Goal: Information Seeking & Learning: Compare options

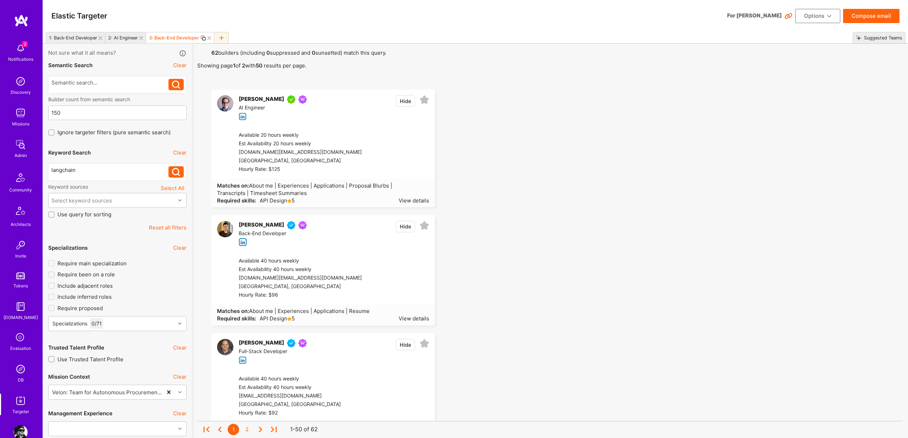
click at [248, 100] on div "[PERSON_NAME]" at bounding box center [261, 99] width 45 height 9
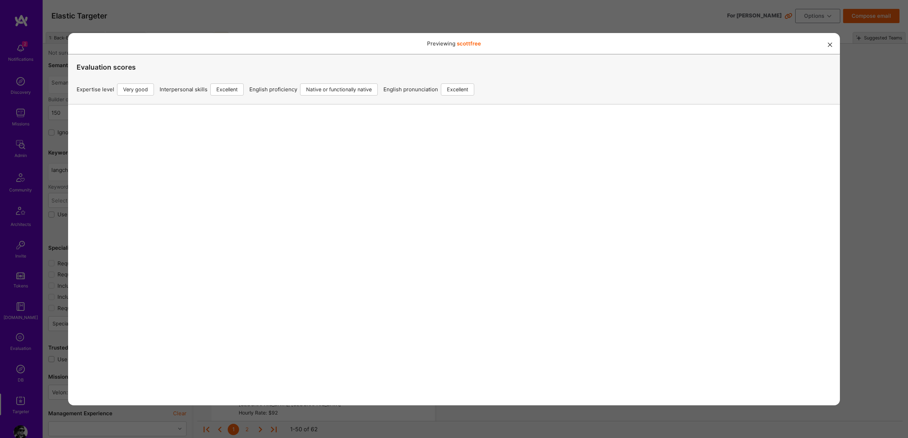
click at [510, 18] on div "Previewing scottfree Evaluation scores Expertise level Very good Interpersonal …" at bounding box center [454, 219] width 908 height 438
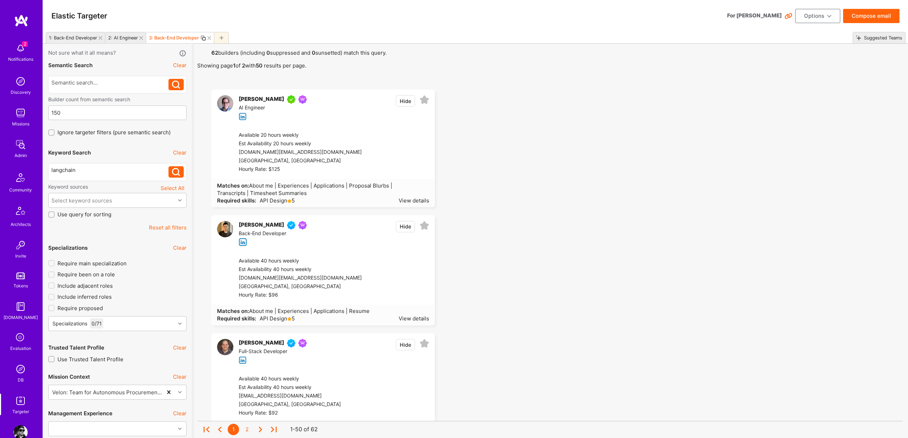
click at [231, 103] on img at bounding box center [225, 103] width 16 height 16
click at [409, 198] on div "View details" at bounding box center [414, 200] width 31 height 7
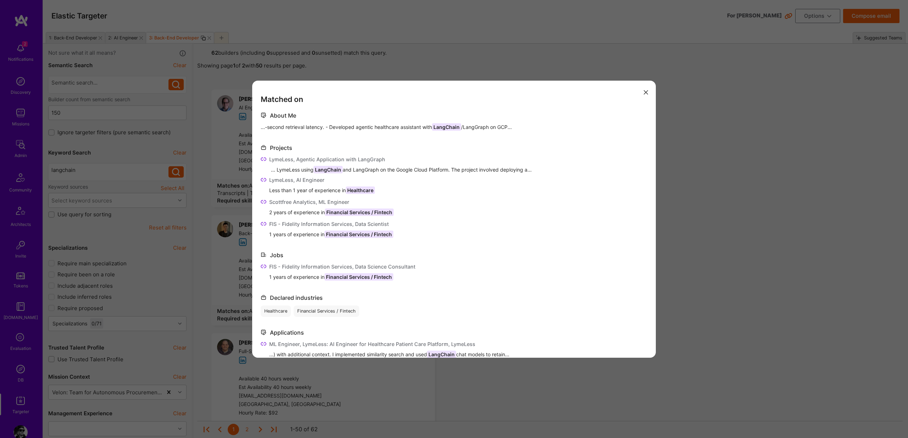
click at [647, 90] on button "modal" at bounding box center [646, 92] width 9 height 12
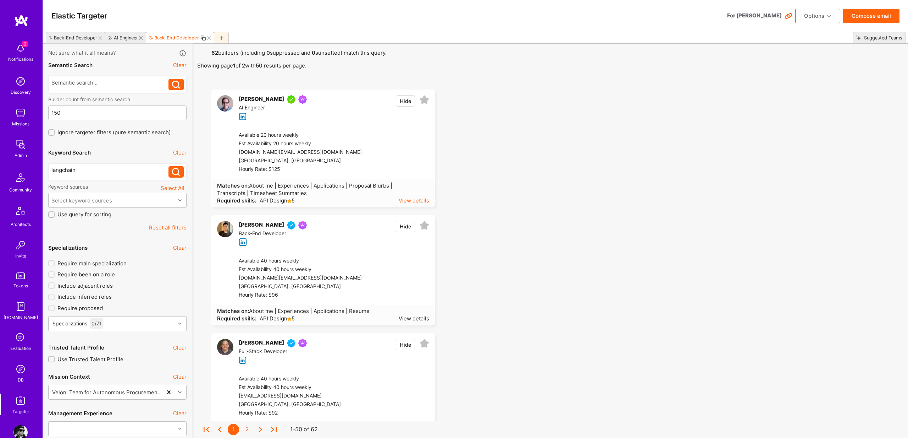
click at [416, 199] on div "View details" at bounding box center [414, 200] width 31 height 7
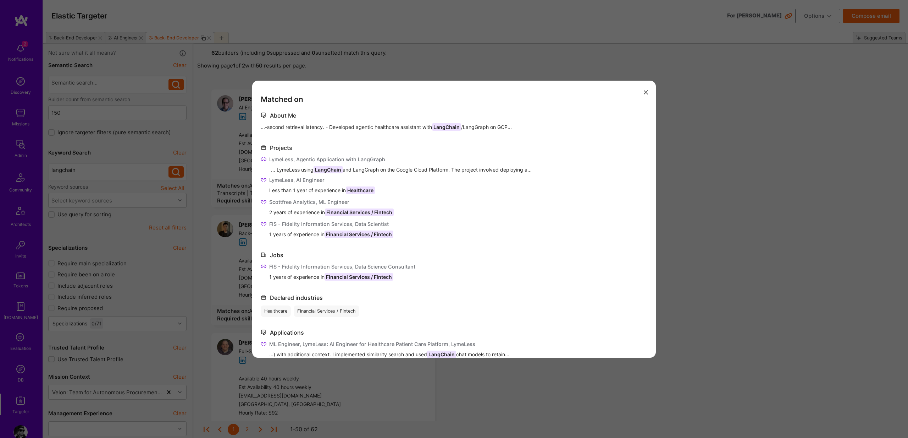
click at [746, 175] on div "Matched on About Me ...-second retrieval latency. - Developed agentic healthcar…" at bounding box center [454, 219] width 908 height 438
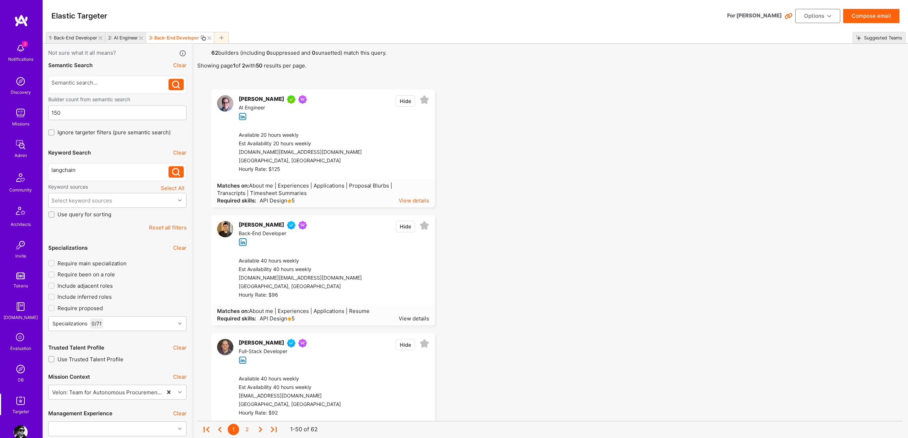
click at [408, 198] on div "View details" at bounding box center [414, 200] width 31 height 7
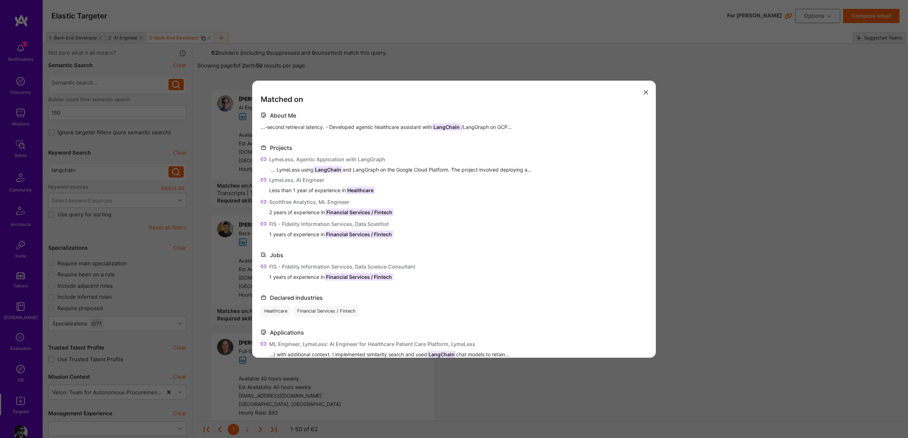
click at [706, 205] on div "Matched on About Me ...-second retrieval latency. - Developed agentic healthcar…" at bounding box center [454, 219] width 908 height 438
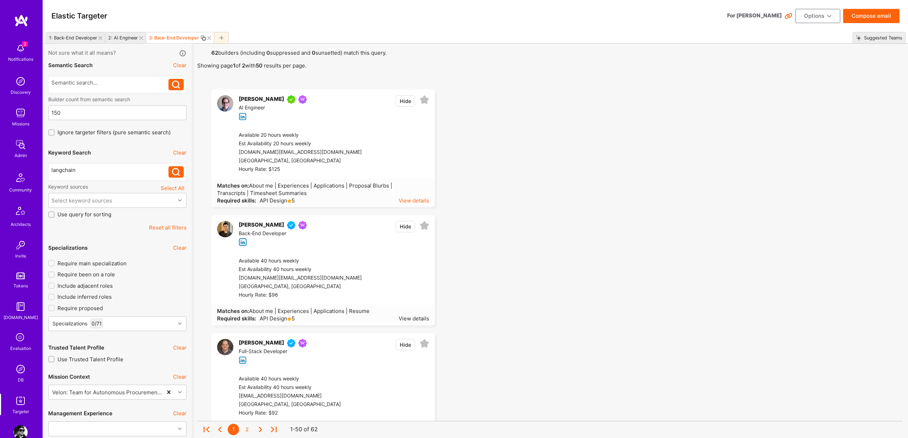
click at [424, 202] on div "View details" at bounding box center [414, 200] width 31 height 7
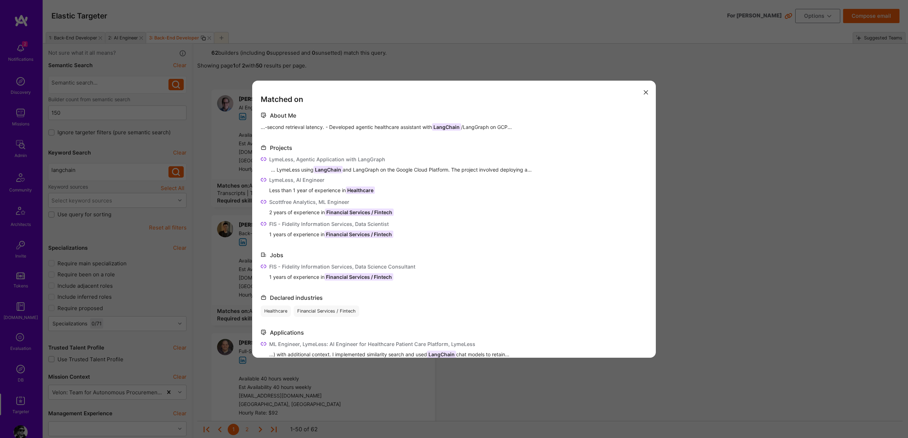
click at [783, 101] on div "Matched on About Me ...-second retrieval latency. - Developed agentic healthcar…" at bounding box center [454, 219] width 908 height 438
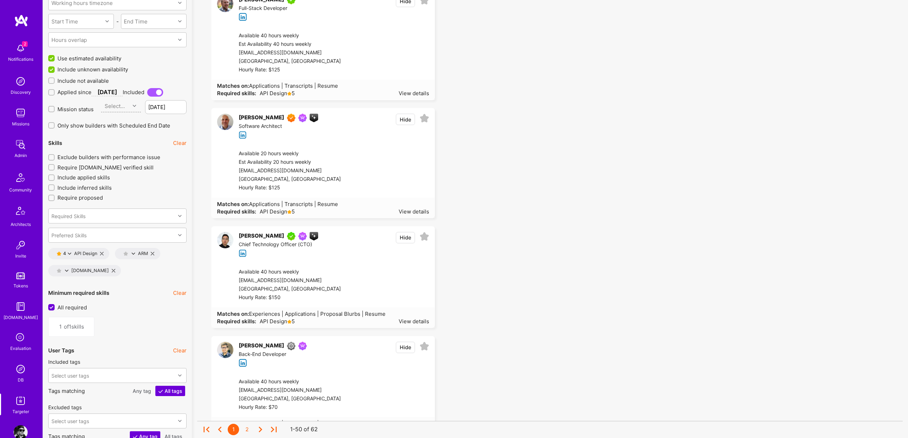
scroll to position [606, 0]
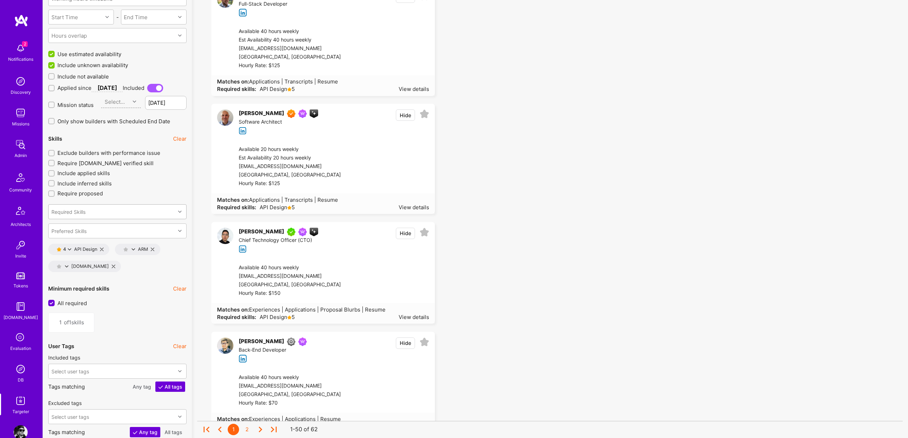
click at [97, 209] on div "Required Skills" at bounding box center [112, 211] width 127 height 14
click at [73, 253] on div "3D Modeling" at bounding box center [118, 255] width 130 height 7
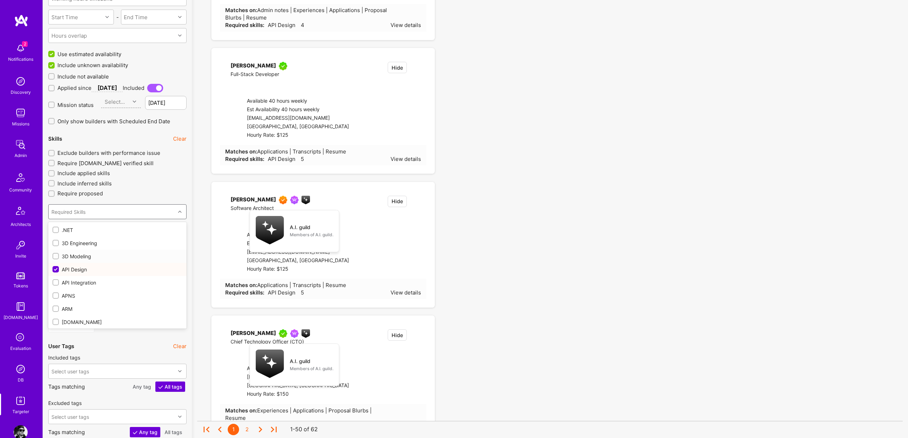
type input "2"
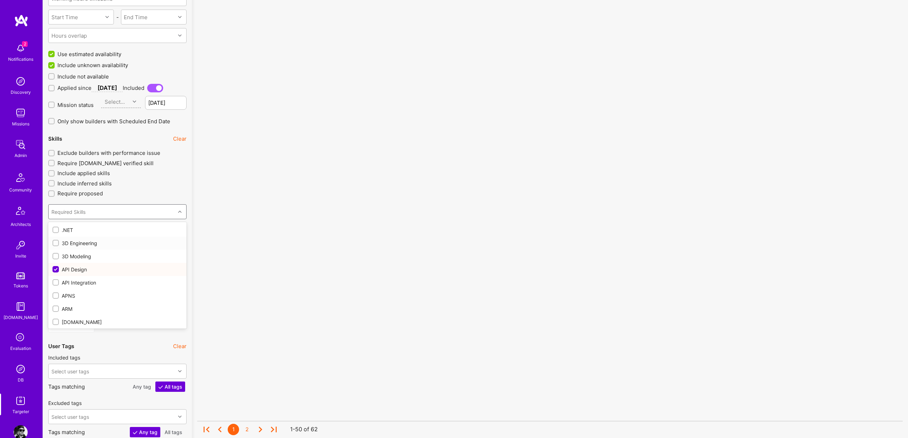
click at [77, 240] on div "3D Engineering" at bounding box center [118, 242] width 130 height 7
checkbox input "true"
checkbox input "false"
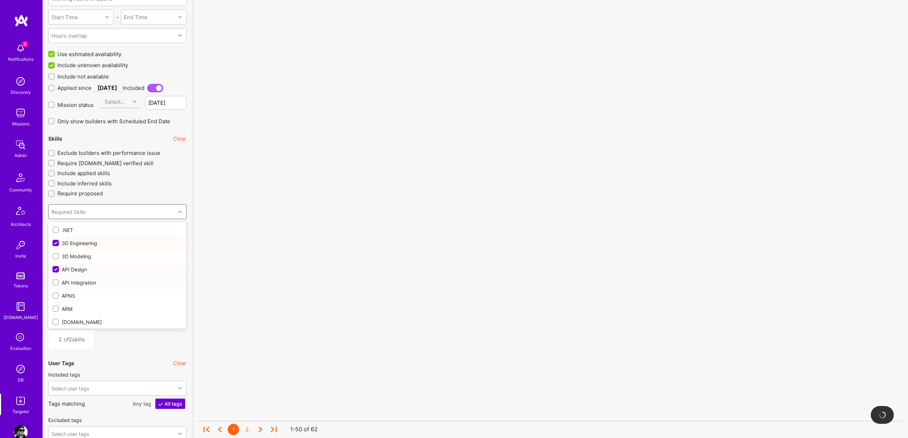
click at [55, 281] on input "checkbox" at bounding box center [56, 282] width 5 height 5
checkbox input "false"
type input "3"
checkbox input "true"
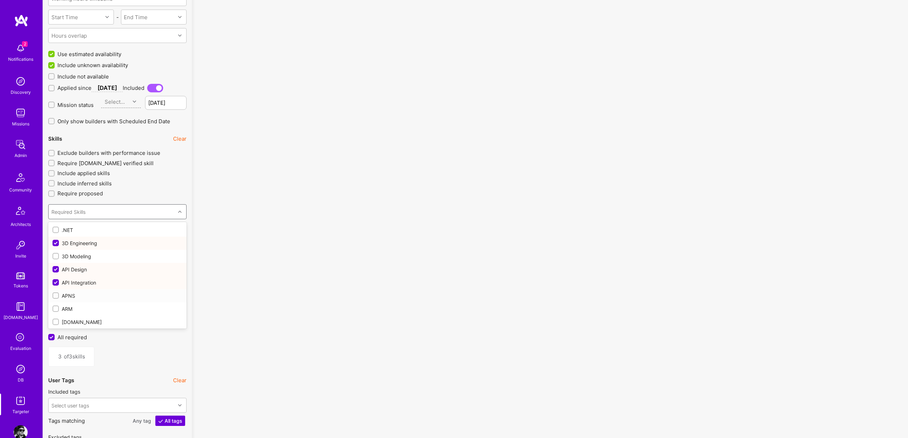
click at [56, 296] on input "checkbox" at bounding box center [56, 295] width 5 height 5
checkbox input "false"
type input "4"
checkbox input "true"
drag, startPoint x: 55, startPoint y: 310, endPoint x: 62, endPoint y: 306, distance: 8.4
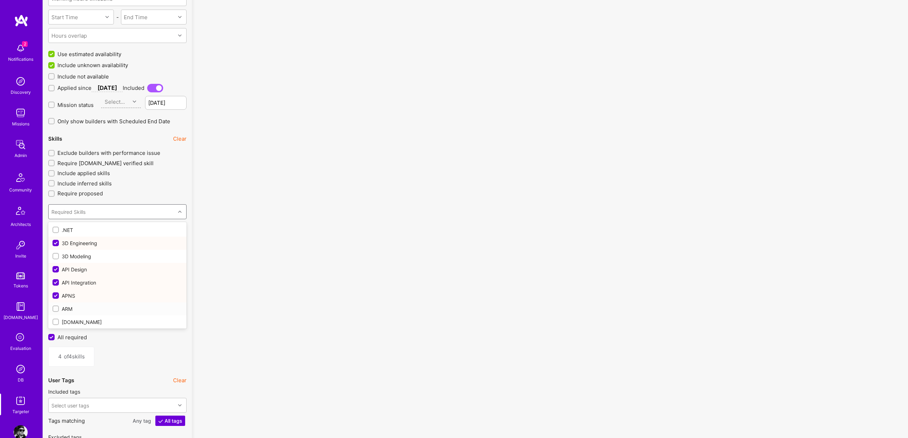
click at [55, 309] on input "checkbox" at bounding box center [56, 308] width 5 height 5
checkbox input "false"
type input "5"
checkbox input "true"
click at [178, 213] on div at bounding box center [180, 211] width 11 height 9
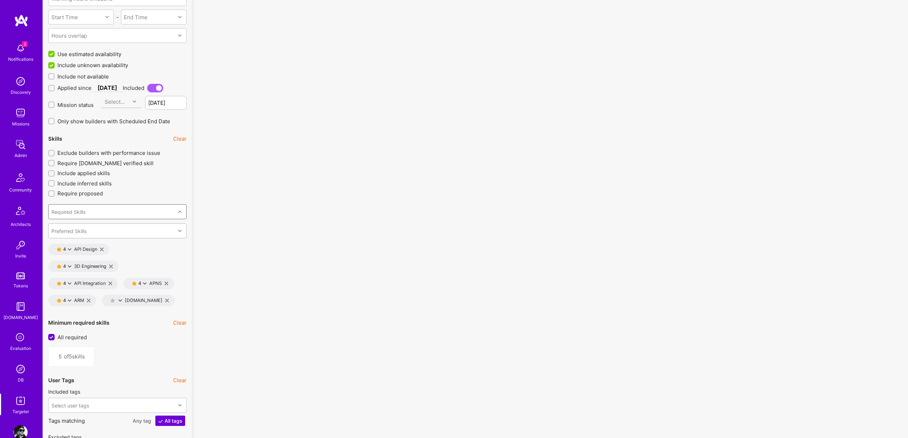
click at [160, 230] on div "Preferred Skills" at bounding box center [112, 231] width 127 height 14
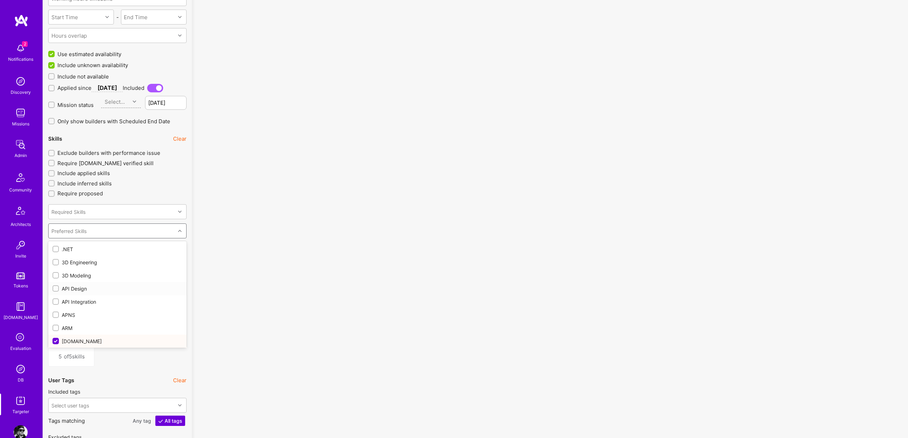
click at [57, 290] on div at bounding box center [56, 288] width 6 height 6
type input "4"
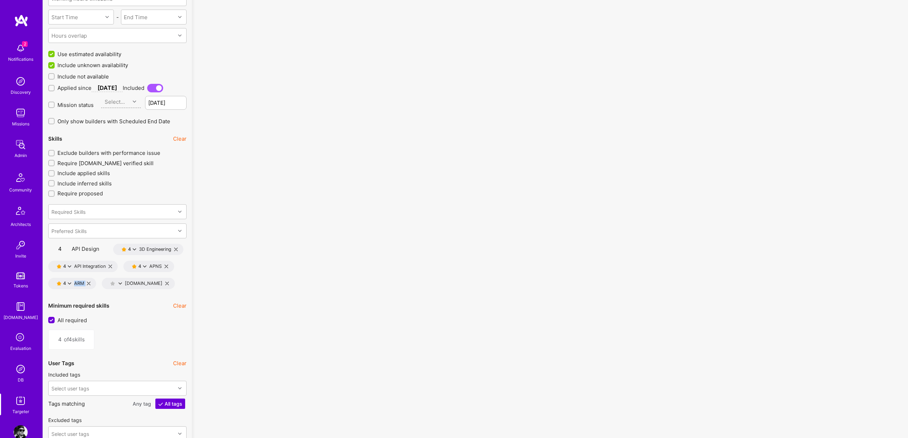
click at [53, 292] on div "4 API Design 4 3D Engineering 4 API Integration 4 APNS 4 ARM [DOMAIN_NAME]" at bounding box center [117, 267] width 138 height 48
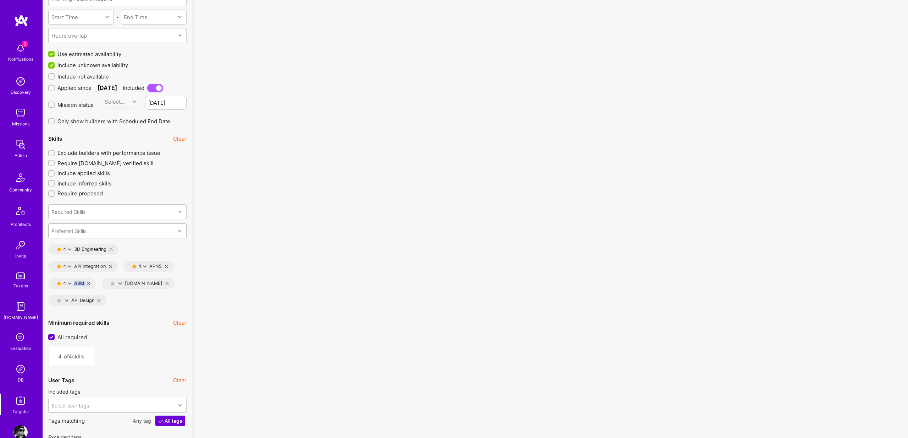
click at [177, 228] on div at bounding box center [180, 230] width 11 height 9
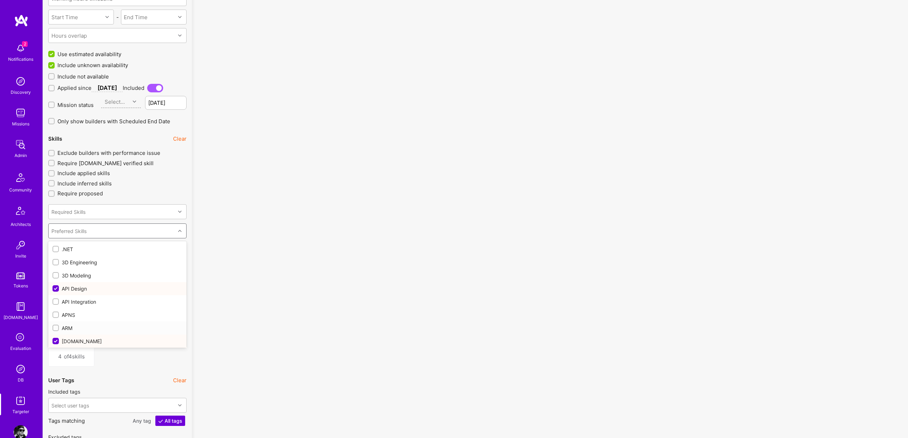
click at [54, 328] on input "checkbox" at bounding box center [56, 327] width 5 height 5
checkbox input "false"
type input "3"
checkbox input "true"
click at [55, 299] on input "checkbox" at bounding box center [56, 301] width 5 height 5
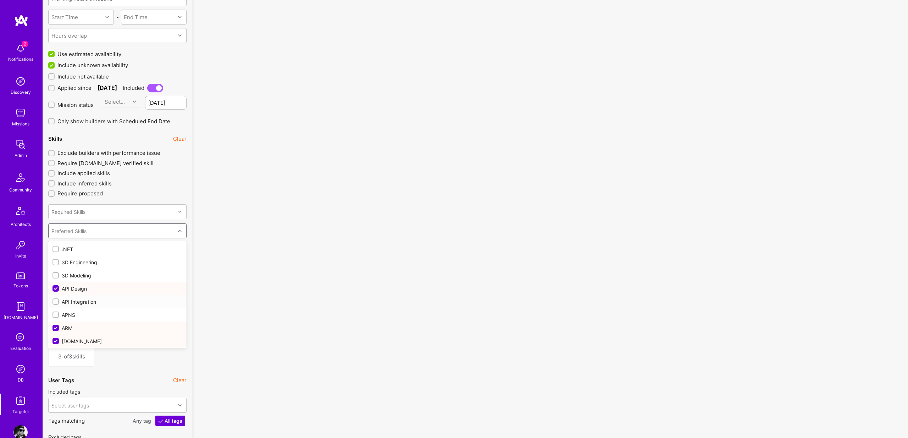
checkbox input "false"
type input "2"
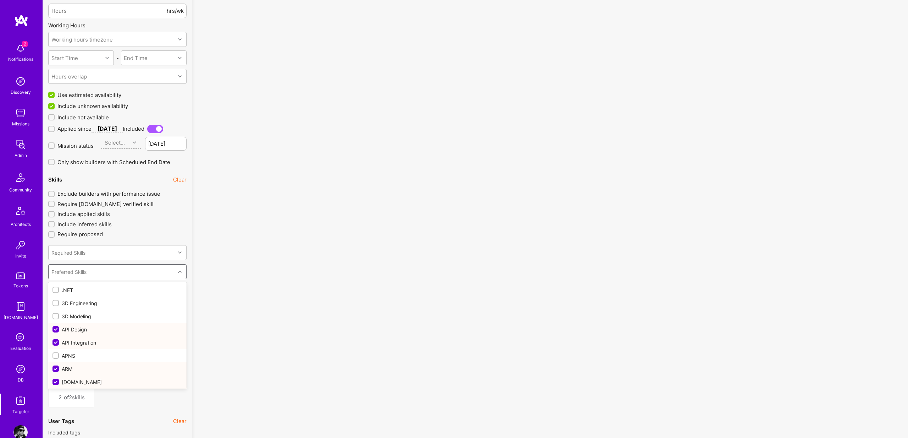
scroll to position [585, 0]
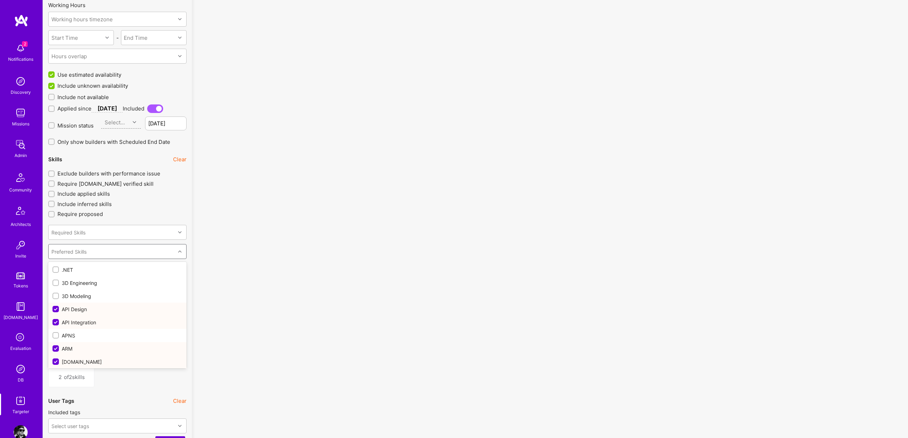
click at [56, 321] on input "checkbox" at bounding box center [56, 322] width 6 height 6
checkbox input "false"
click at [54, 309] on input "checkbox" at bounding box center [56, 309] width 6 height 6
checkbox input "false"
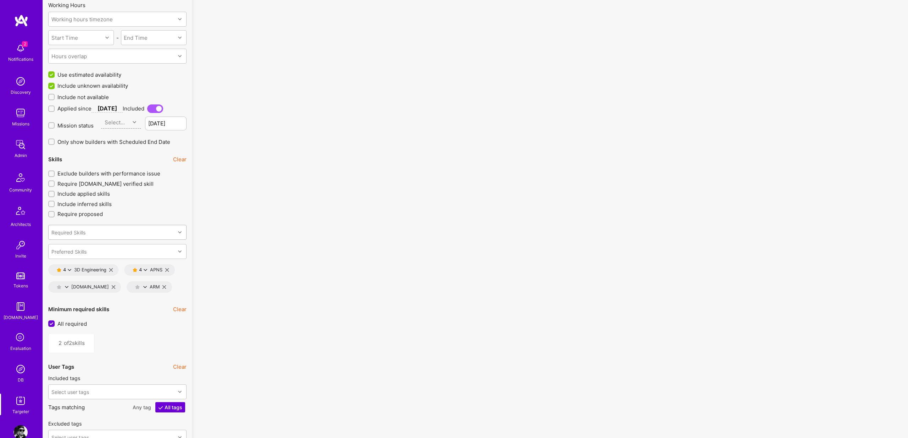
click at [128, 238] on div "Required Skills" at bounding box center [112, 232] width 127 height 14
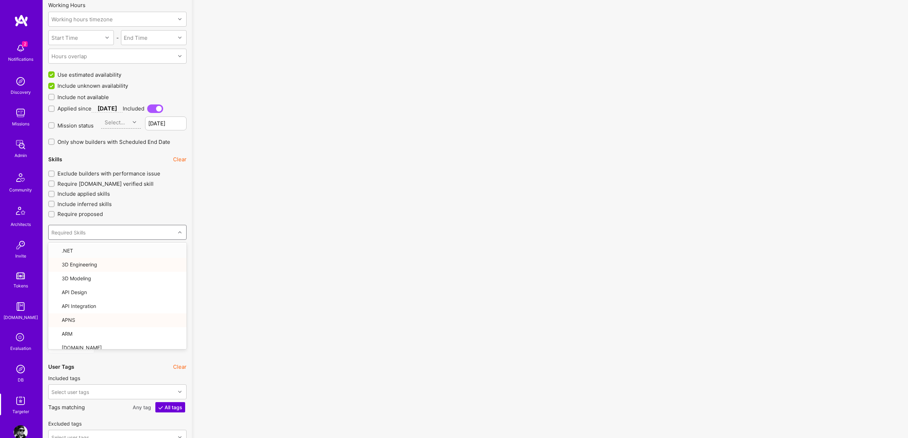
click at [149, 230] on div "Required Skills" at bounding box center [112, 232] width 127 height 14
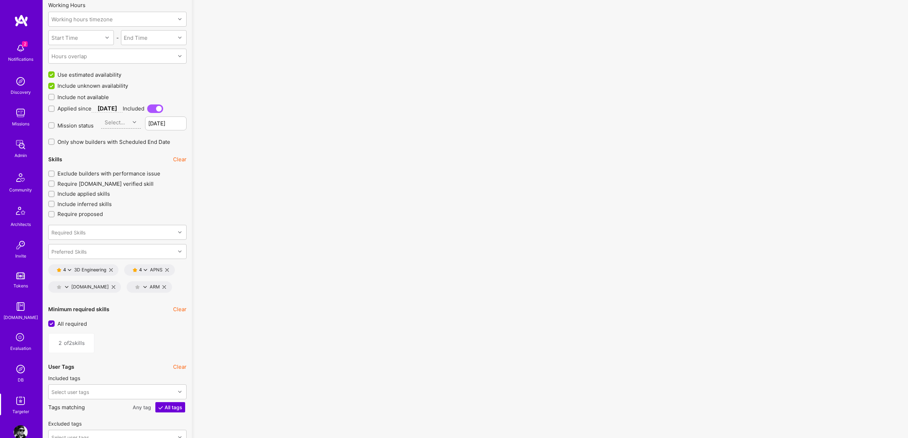
click at [167, 268] on icon at bounding box center [167, 270] width 4 height 4
type input "1"
click at [115, 285] on icon at bounding box center [114, 287] width 4 height 4
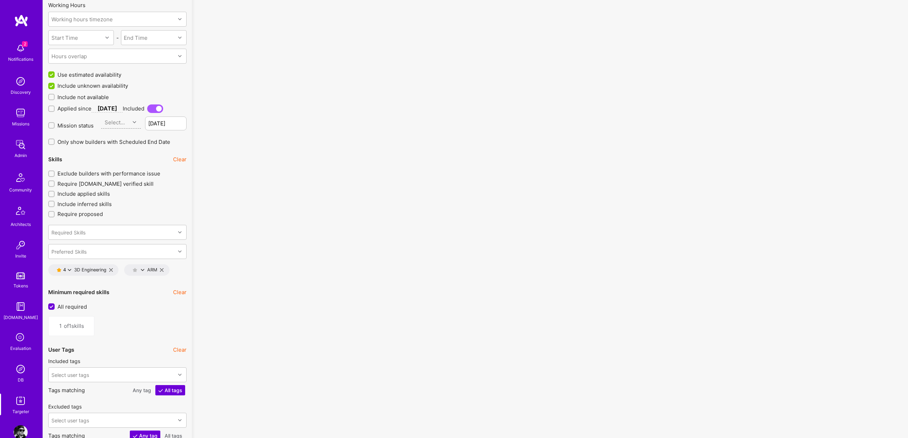
click at [163, 266] on div "ARM" at bounding box center [146, 269] width 45 height 11
click at [161, 269] on icon at bounding box center [162, 270] width 4 height 4
click at [100, 234] on div "Required Skills" at bounding box center [112, 232] width 127 height 14
type input "3d"
click at [55, 262] on input "checkbox" at bounding box center [56, 263] width 5 height 5
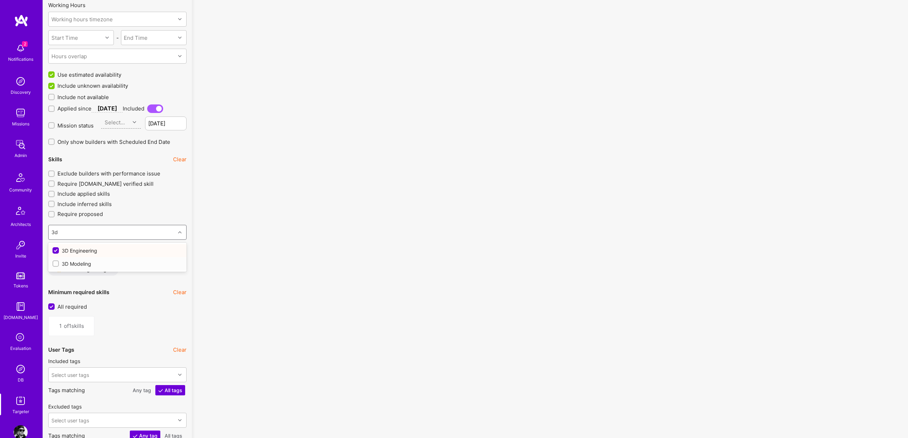
checkbox input "true"
type input "2"
checkbox input "false"
checkbox input "true"
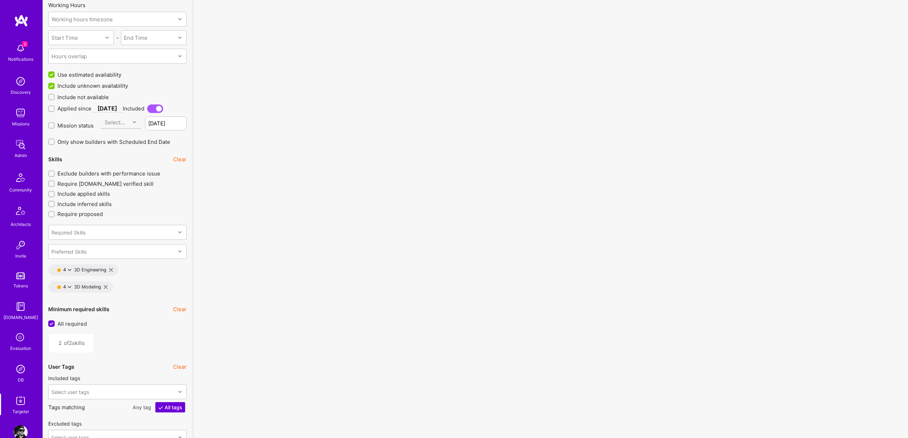
click at [120, 249] on div "Preferred Skills" at bounding box center [112, 251] width 127 height 14
type input "3d"
click at [57, 270] on input "checkbox" at bounding box center [56, 269] width 5 height 5
checkbox input "false"
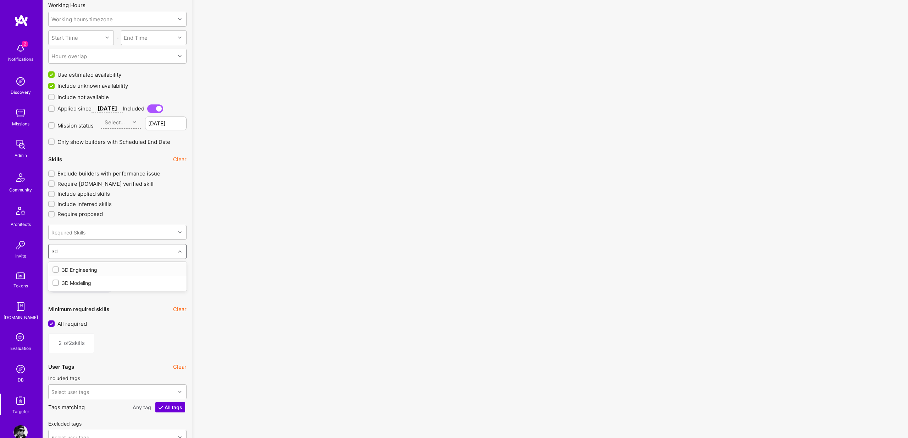
type input "1"
checkbox input "true"
click at [56, 297] on input "checkbox" at bounding box center [56, 295] width 5 height 5
checkbox input "false"
type input "0"
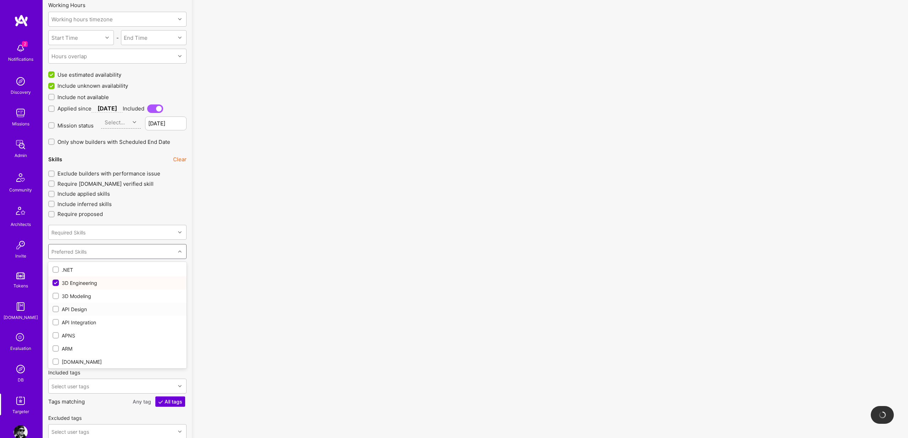
checkbox input "true"
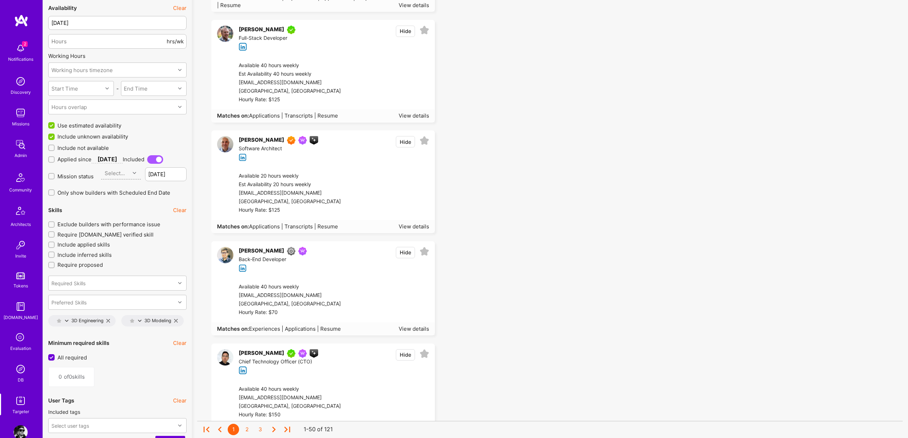
scroll to position [533, 0]
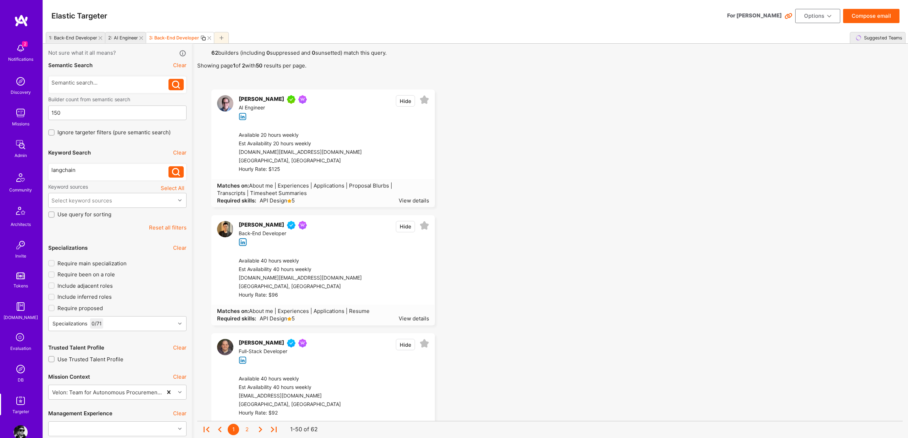
scroll to position [26, 0]
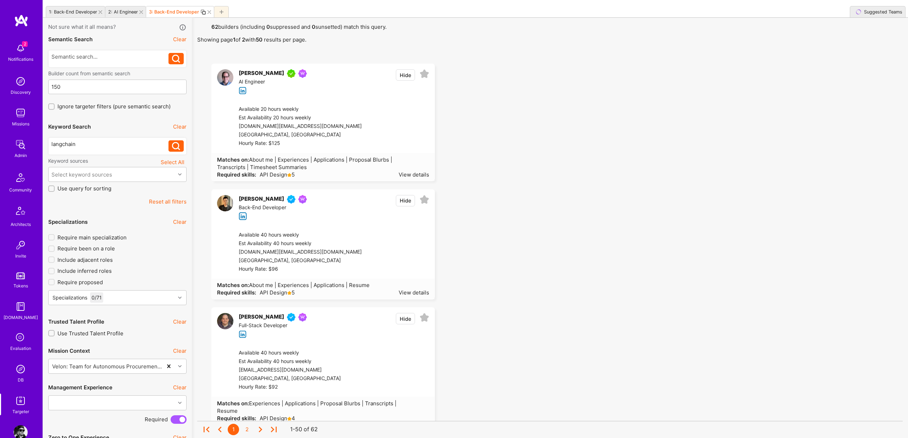
click at [265, 173] on span "API Design 5" at bounding box center [276, 174] width 37 height 7
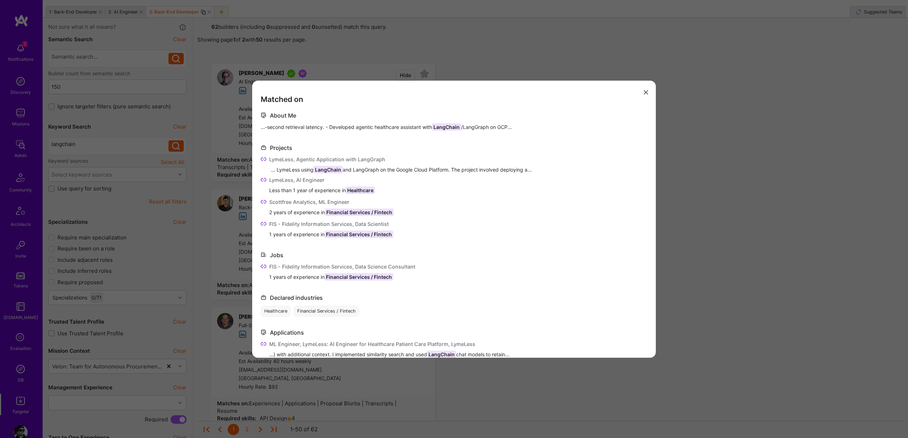
click at [646, 93] on icon "modal" at bounding box center [646, 92] width 4 height 4
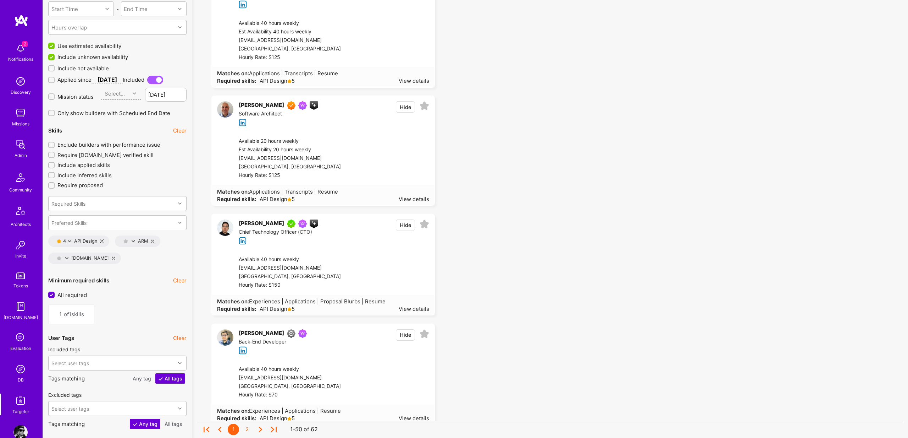
scroll to position [651, 0]
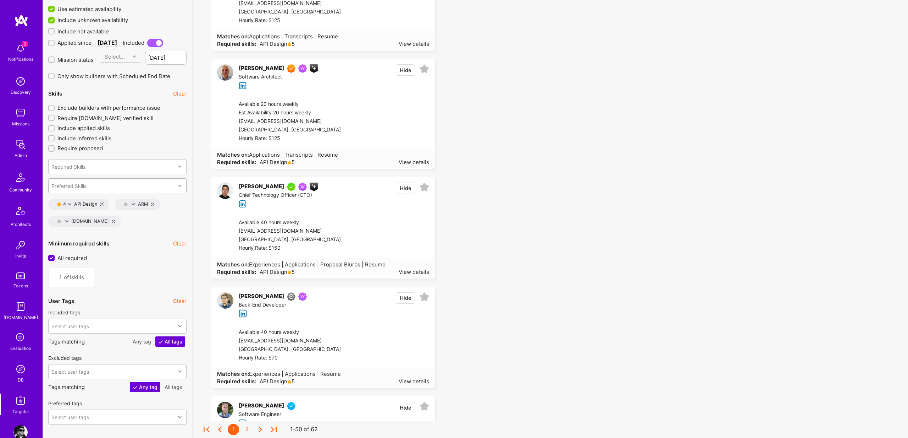
click at [136, 181] on div "Preferred Skills" at bounding box center [112, 185] width 127 height 14
click at [138, 181] on div "Preferred Skills" at bounding box center [112, 185] width 127 height 14
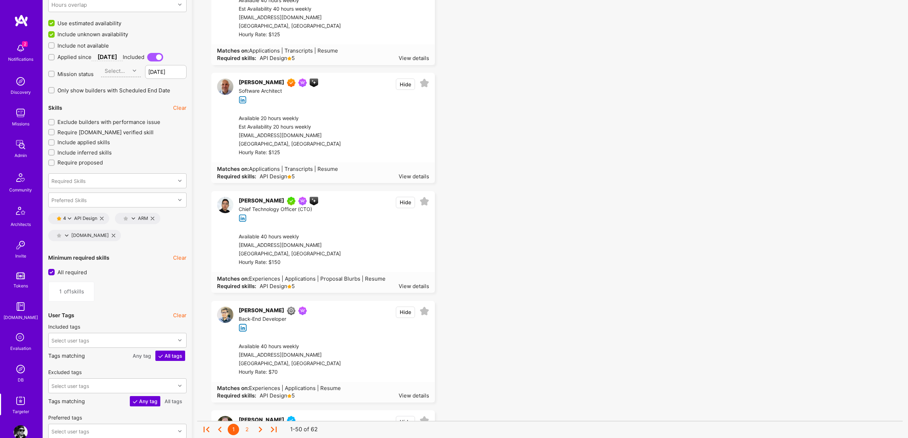
scroll to position [624, 0]
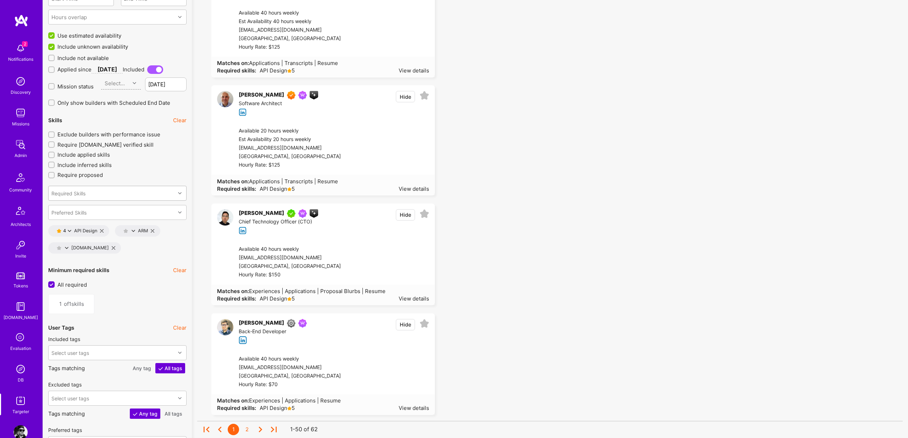
click at [107, 189] on div "Required Skills" at bounding box center [112, 193] width 127 height 14
click at [94, 194] on div "Required Skills" at bounding box center [112, 192] width 127 height 14
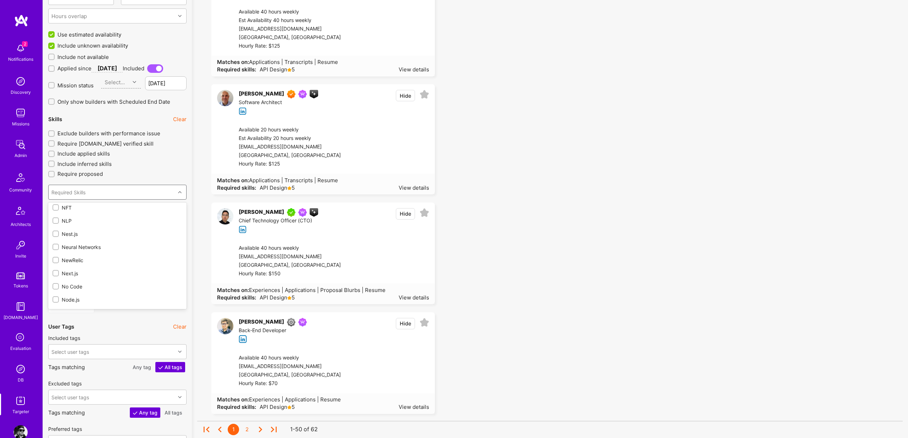
scroll to position [2880, 0]
click at [99, 188] on div "Required Skills" at bounding box center [112, 192] width 127 height 14
